Goal: Find specific page/section: Find specific page/section

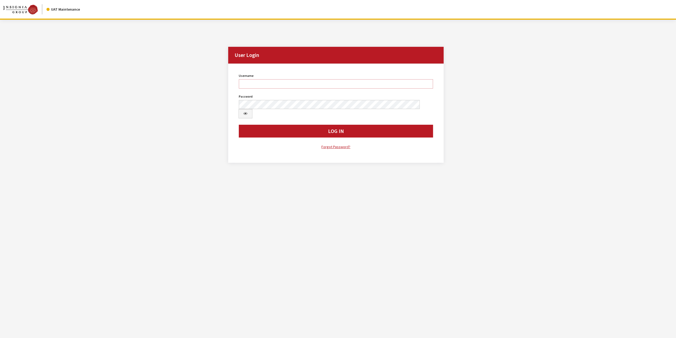
type input "jswartwout"
drag, startPoint x: 0, startPoint y: 0, endPoint x: 349, endPoint y: 119, distance: 368.4
click at [349, 125] on button "Log In" at bounding box center [336, 131] width 194 height 13
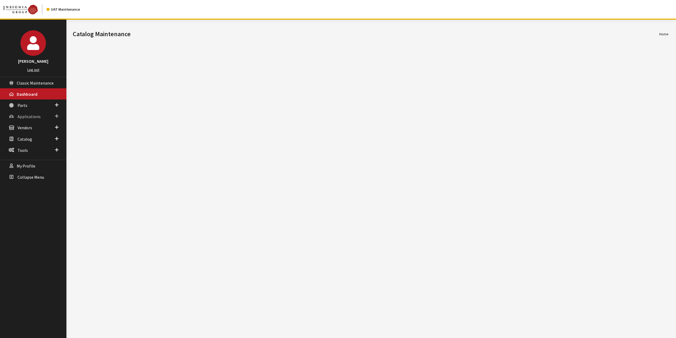
click at [30, 114] on span "Applications" at bounding box center [29, 116] width 23 height 5
click at [37, 134] on link "Application Search" at bounding box center [33, 137] width 66 height 10
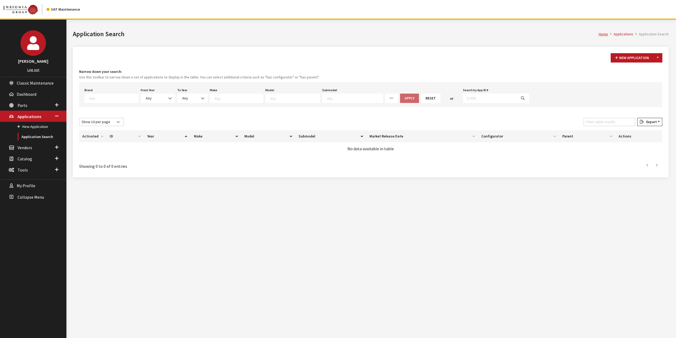
click at [128, 99] on textarea "Search" at bounding box center [113, 98] width 49 height 5
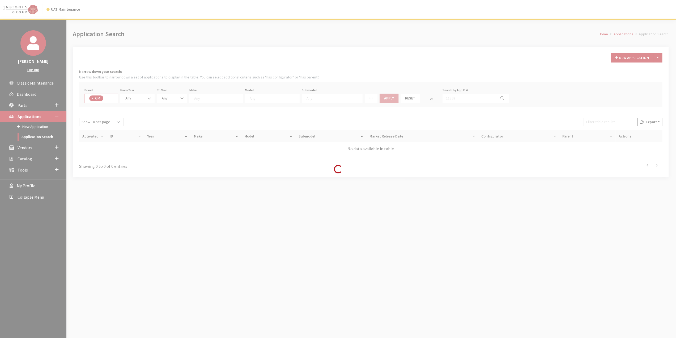
select select "1"
select select
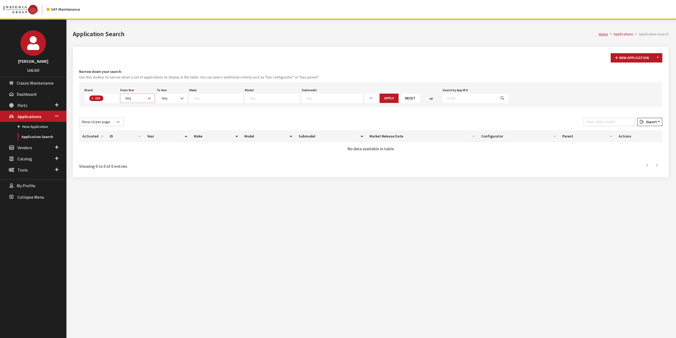
click at [148, 96] on b at bounding box center [148, 96] width 0 height 0
select select "2026"
select select
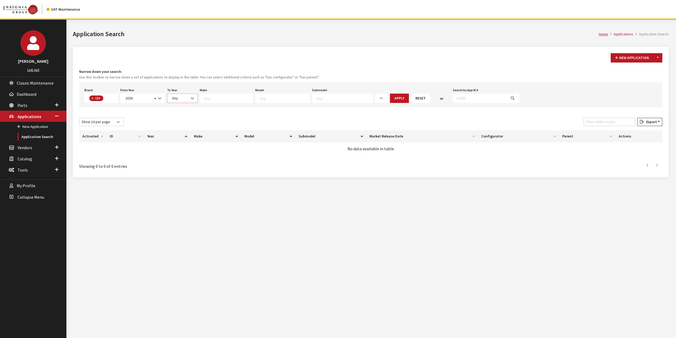
click at [183, 100] on span "Any" at bounding box center [183, 98] width 24 height 6
click at [215, 79] on small "Use this toolbar to narrow down a set of applications to display in the table. …" at bounding box center [370, 77] width 583 height 6
click at [196, 99] on span at bounding box center [192, 98] width 9 height 9
click at [214, 96] on textarea "Search" at bounding box center [229, 98] width 48 height 5
click at [295, 41] on div "Home Applications Application Search Application Search" at bounding box center [371, 33] width 602 height 27
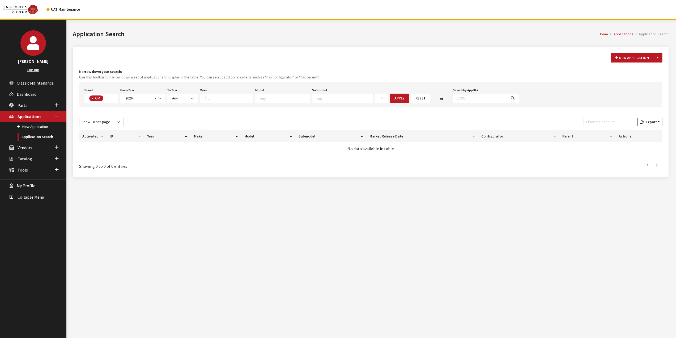
scroll to position [0, 0]
click at [390, 96] on button "Apply" at bounding box center [399, 98] width 19 height 9
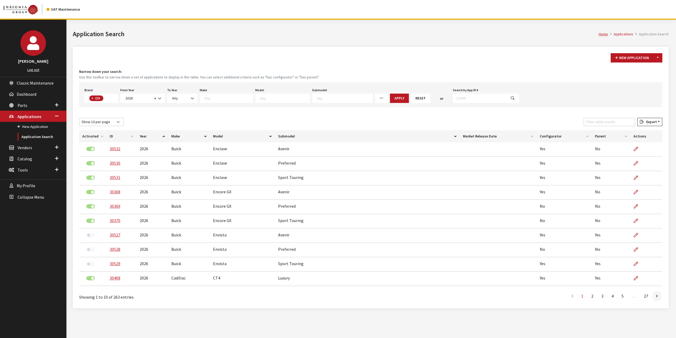
click at [555, 137] on th "Configurator" at bounding box center [563, 136] width 55 height 12
click at [658, 297] on link at bounding box center [656, 295] width 9 height 11
click at [657, 297] on icon at bounding box center [657, 296] width 2 height 4
click at [654, 297] on link at bounding box center [656, 295] width 9 height 11
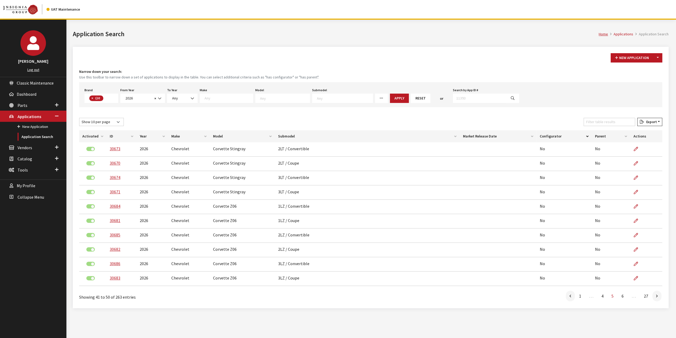
click at [654, 297] on link at bounding box center [656, 295] width 9 height 11
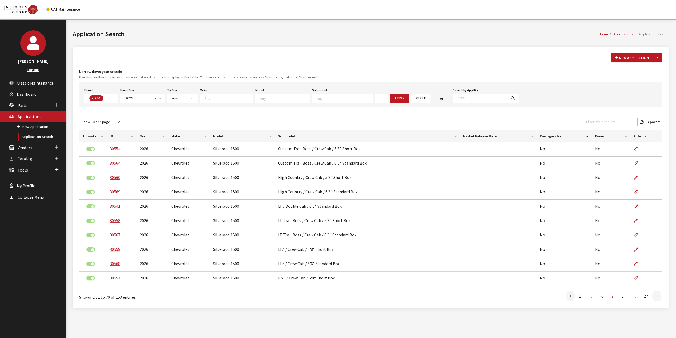
click at [654, 297] on link at bounding box center [656, 295] width 9 height 11
click at [653, 297] on link at bounding box center [656, 295] width 9 height 11
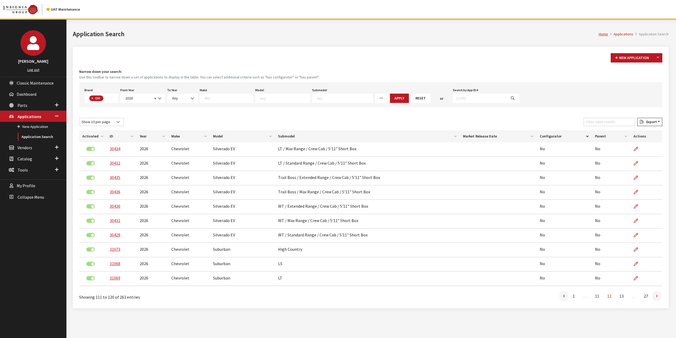
click at [656, 296] on link at bounding box center [656, 295] width 9 height 11
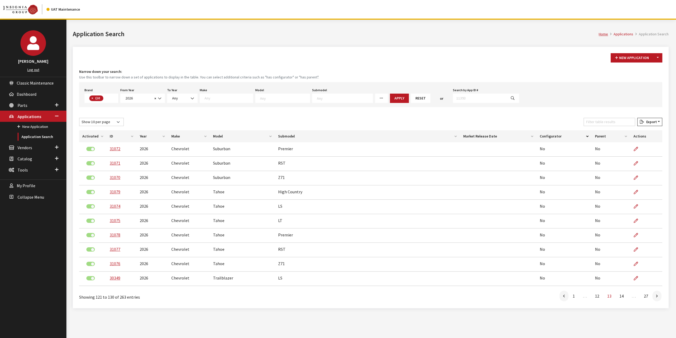
click at [656, 296] on link at bounding box center [656, 295] width 9 height 11
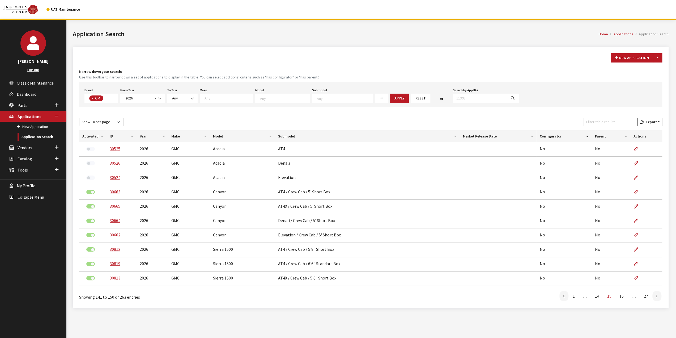
click at [656, 296] on link at bounding box center [656, 295] width 9 height 11
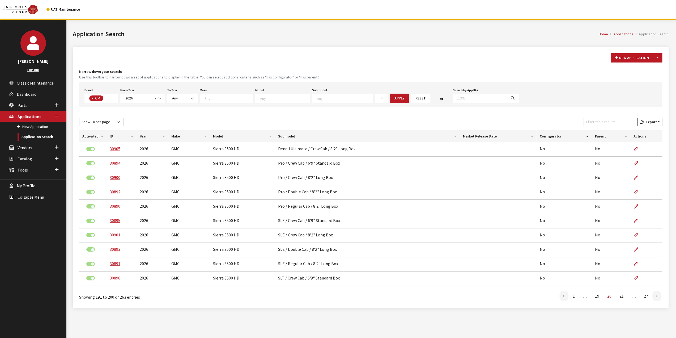
click at [655, 296] on link at bounding box center [656, 295] width 9 height 11
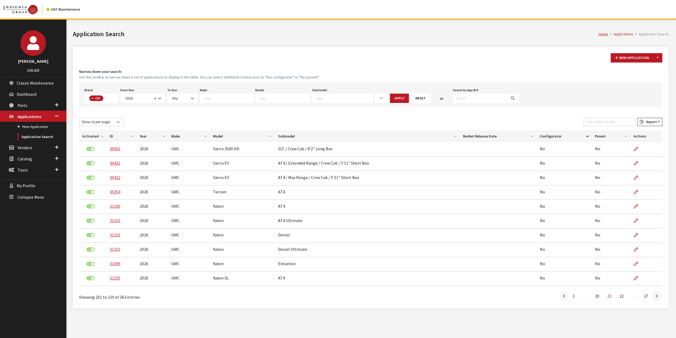
click at [655, 296] on link at bounding box center [656, 295] width 9 height 11
click at [564, 298] on icon at bounding box center [564, 296] width 2 height 4
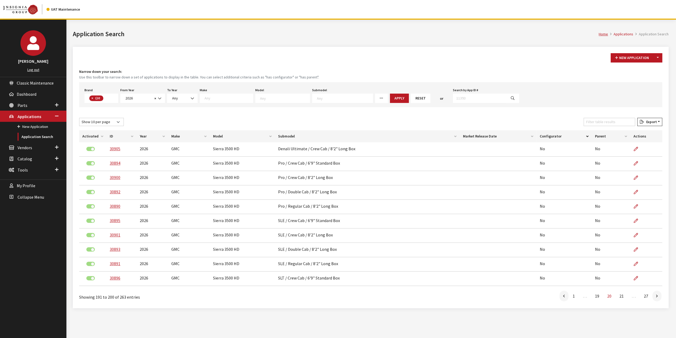
click at [564, 298] on icon at bounding box center [564, 296] width 2 height 4
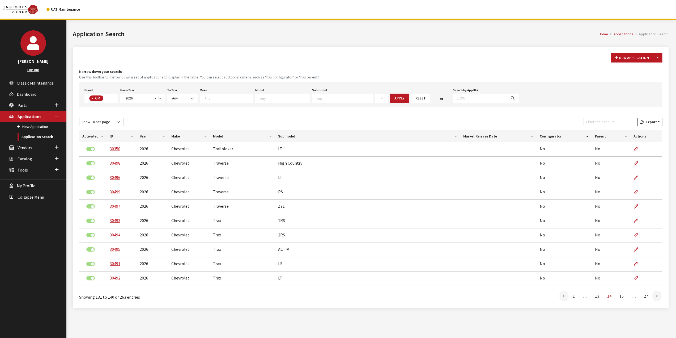
click at [564, 298] on icon at bounding box center [564, 296] width 2 height 4
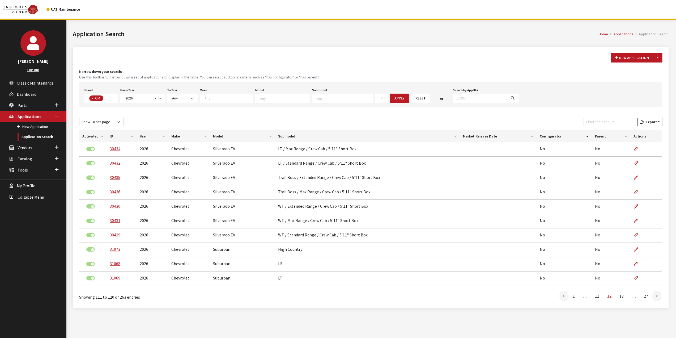
click at [564, 298] on icon at bounding box center [564, 296] width 2 height 4
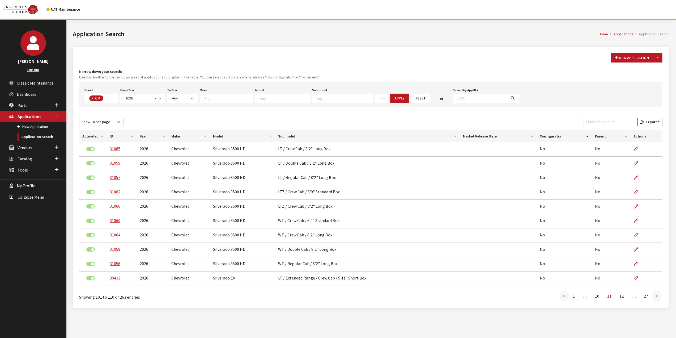
click at [564, 298] on icon at bounding box center [564, 296] width 2 height 4
click at [564, 298] on link at bounding box center [568, 295] width 9 height 11
click at [564, 298] on ul "First 1 … 7 8 9 … 27 Last" at bounding box center [493, 295] width 337 height 11
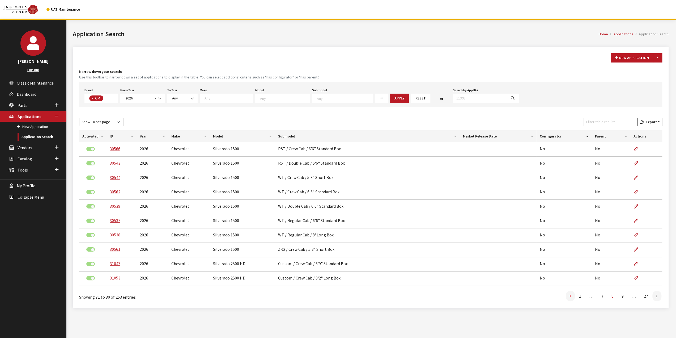
click at [567, 297] on link at bounding box center [570, 295] width 9 height 11
click at [568, 296] on link at bounding box center [570, 295] width 9 height 11
click at [568, 296] on link at bounding box center [572, 295] width 9 height 11
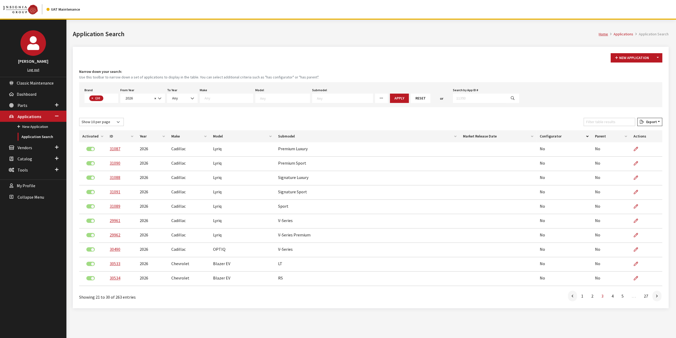
click at [568, 296] on link at bounding box center [572, 295] width 9 height 11
click at [568, 296] on li at bounding box center [573, 295] width 10 height 11
click at [653, 296] on link at bounding box center [656, 295] width 9 height 11
click at [572, 297] on icon at bounding box center [573, 296] width 2 height 4
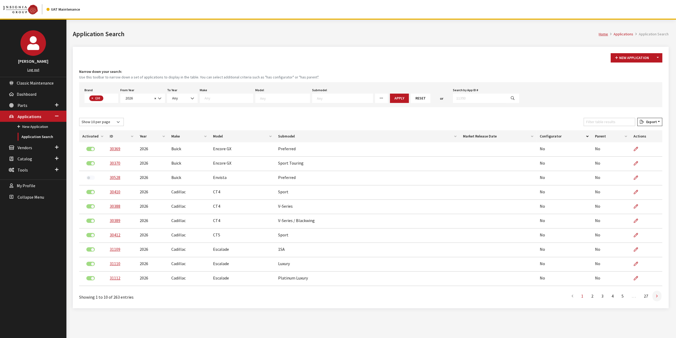
click at [658, 297] on link at bounding box center [656, 295] width 9 height 11
click at [577, 299] on li at bounding box center [573, 295] width 10 height 11
click at [574, 298] on link at bounding box center [572, 295] width 9 height 11
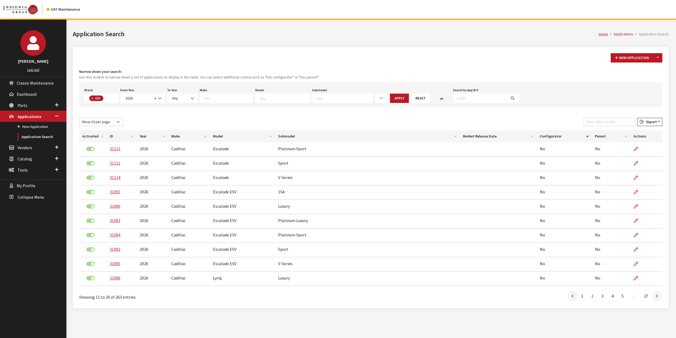
click at [574, 298] on link at bounding box center [572, 295] width 9 height 11
click at [574, 298] on li at bounding box center [573, 295] width 10 height 11
